Goal: Find specific page/section: Find specific page/section

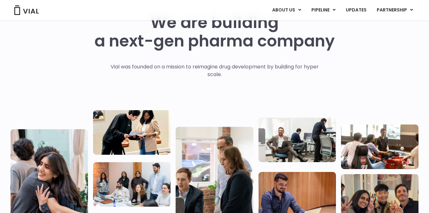
scroll to position [100, 0]
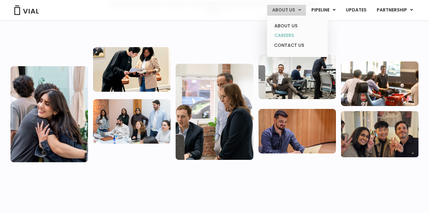
click at [285, 39] on link "CAREERS" at bounding box center [297, 36] width 56 height 10
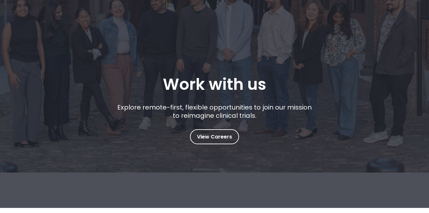
scroll to position [93, 0]
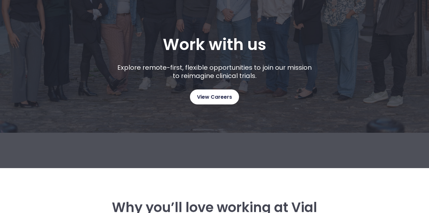
click at [205, 94] on span "View Careers" at bounding box center [214, 97] width 35 height 8
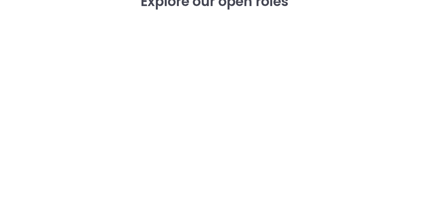
scroll to position [979, 0]
